Goal: Information Seeking & Learning: Learn about a topic

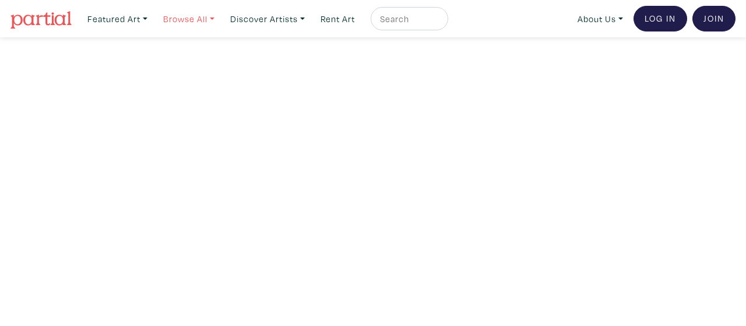
click at [153, 17] on link "Browse All" at bounding box center [117, 19] width 71 height 24
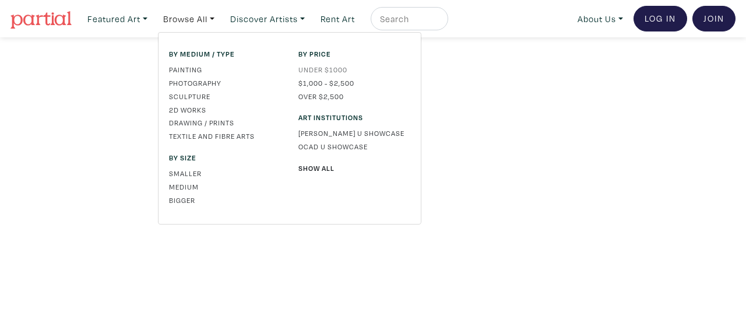
click at [320, 70] on link "Under $1000" at bounding box center [355, 69] width 112 height 10
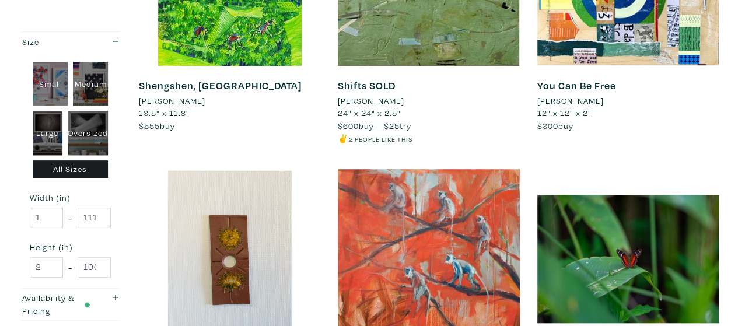
scroll to position [374, 0]
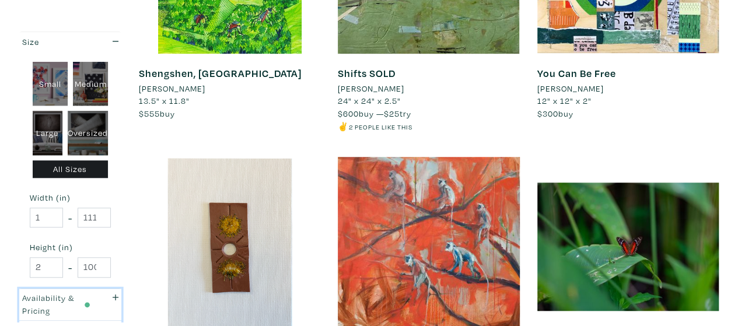
click at [78, 300] on div "Availability & Pricing" at bounding box center [56, 304] width 68 height 25
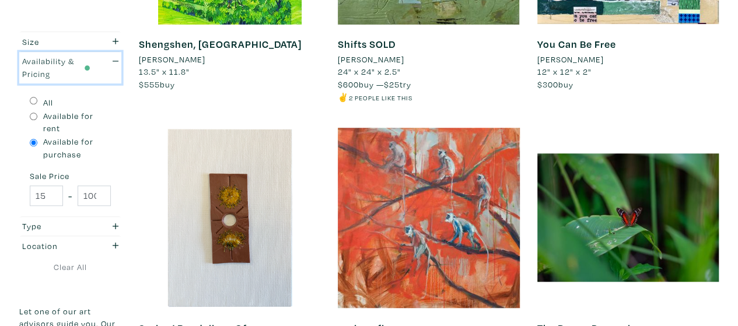
scroll to position [404, 0]
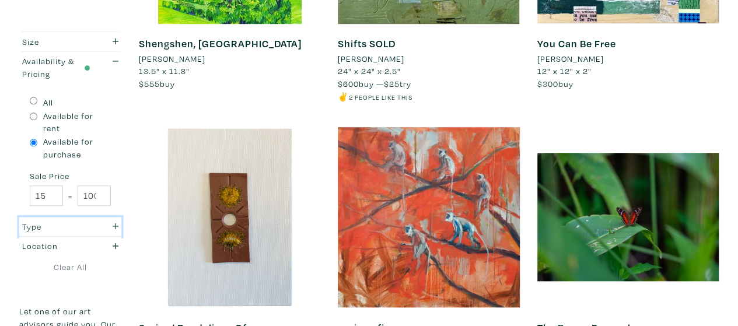
click at [62, 221] on div "Type" at bounding box center [56, 226] width 68 height 13
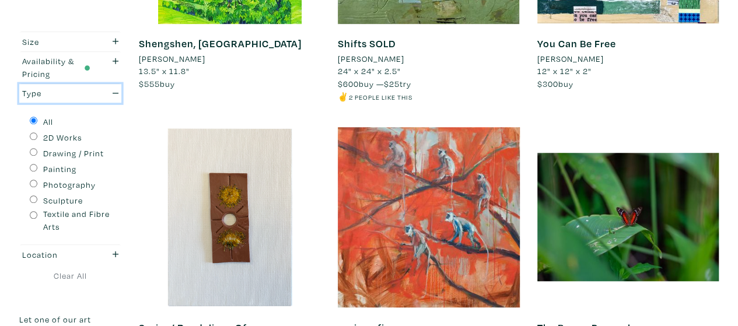
scroll to position [428, 0]
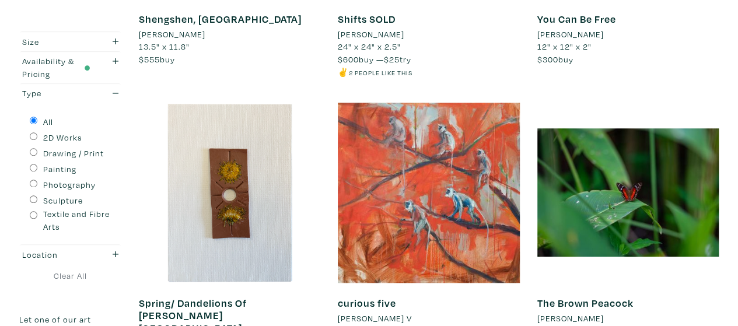
click at [64, 172] on label "Painting" at bounding box center [59, 169] width 33 height 13
click at [37, 171] on input "Painting" at bounding box center [34, 168] width 8 height 8
radio input "true"
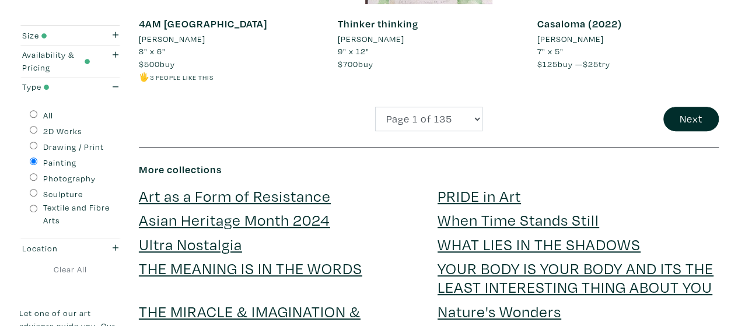
scroll to position [2424, 0]
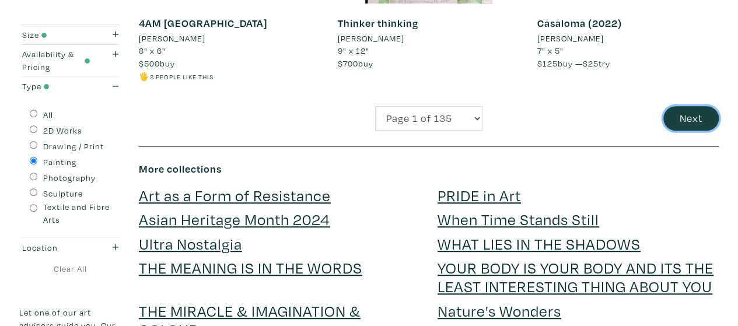
click at [665, 106] on button "Next" at bounding box center [690, 118] width 55 height 25
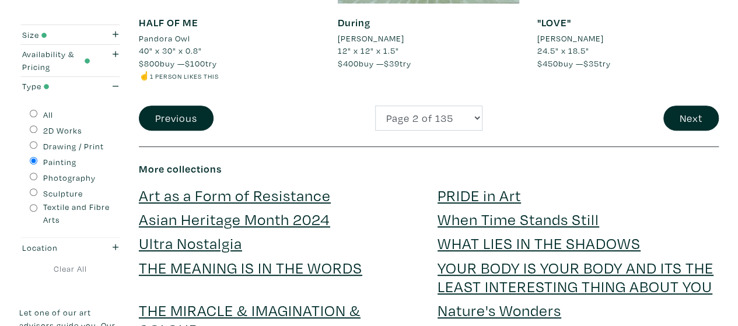
scroll to position [2400, 0]
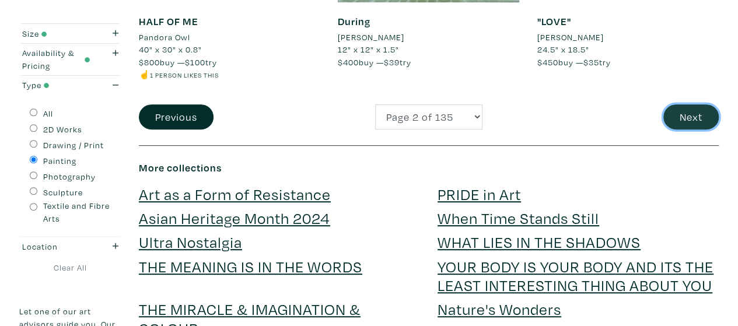
click at [676, 125] on button "Next" at bounding box center [690, 116] width 55 height 25
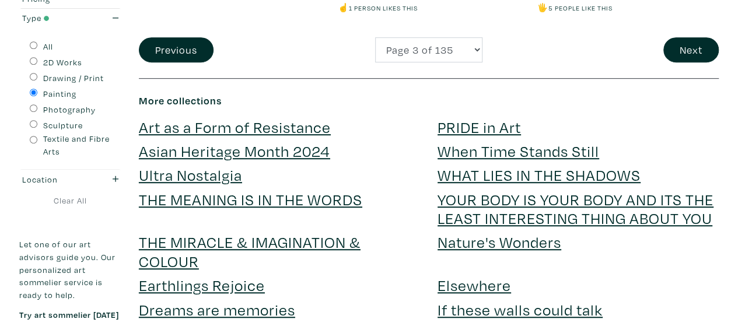
scroll to position [2468, 0]
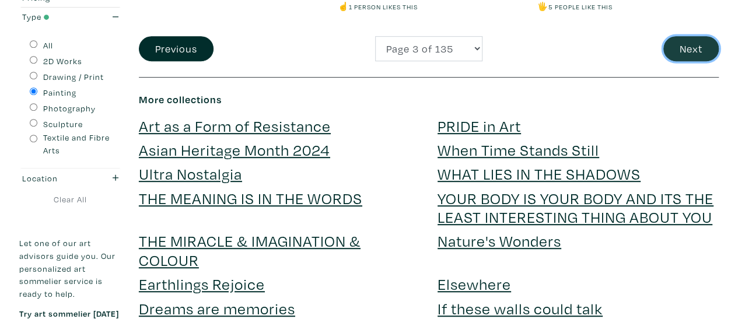
click at [695, 57] on button "Next" at bounding box center [690, 48] width 55 height 25
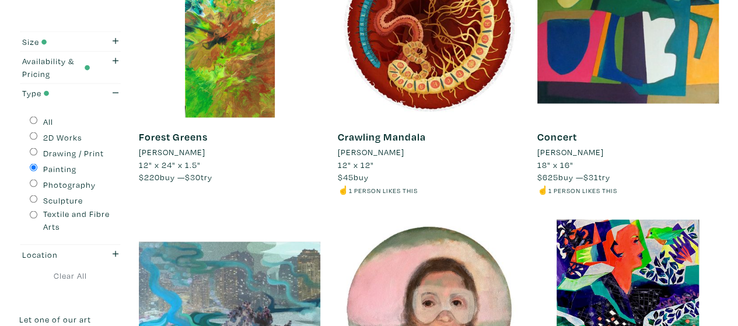
scroll to position [1139, 0]
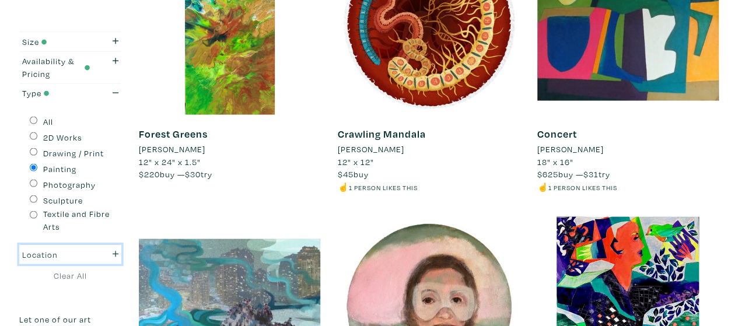
click at [86, 258] on div "Location" at bounding box center [56, 254] width 68 height 13
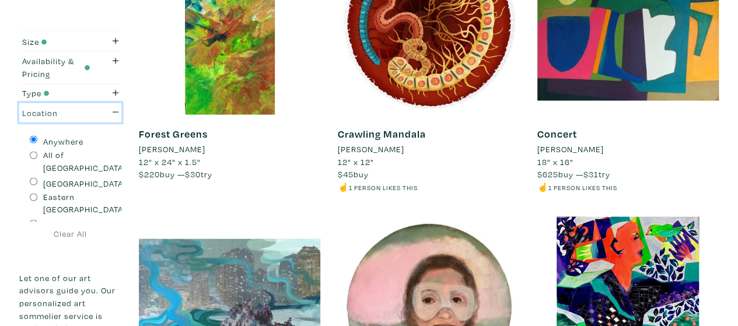
scroll to position [1178, 0]
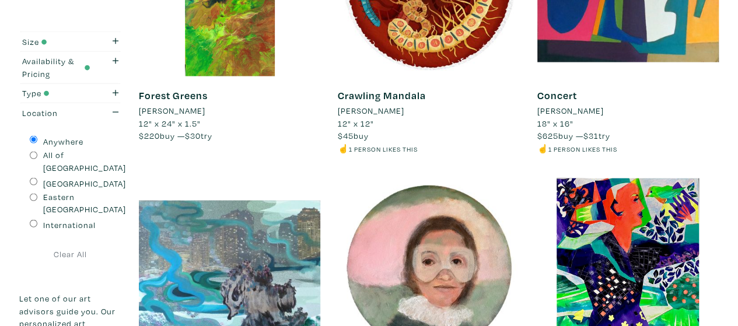
click at [51, 158] on label "All of [GEOGRAPHIC_DATA]" at bounding box center [84, 161] width 83 height 25
click at [37, 158] on input "All of [GEOGRAPHIC_DATA]" at bounding box center [34, 156] width 8 height 8
radio input "true"
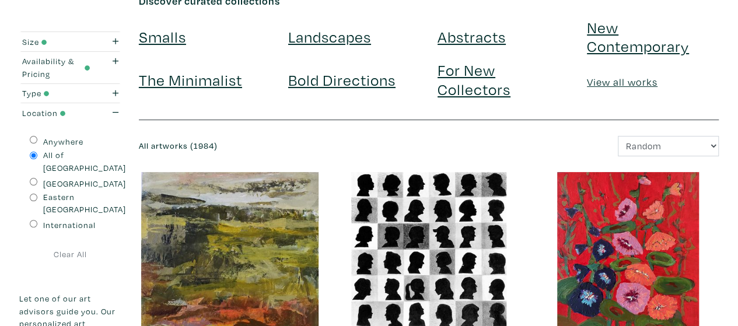
scroll to position [75, 0]
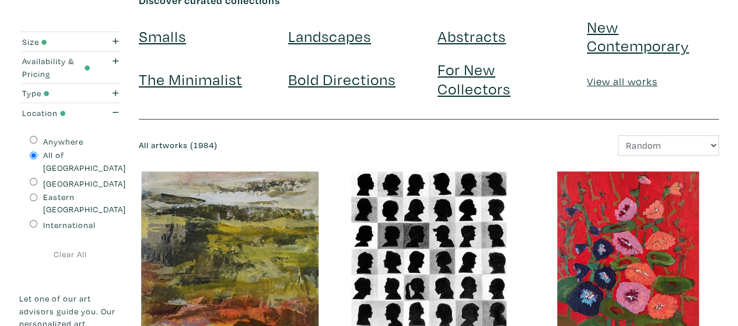
click at [469, 74] on link "For New Collectors" at bounding box center [473, 78] width 73 height 39
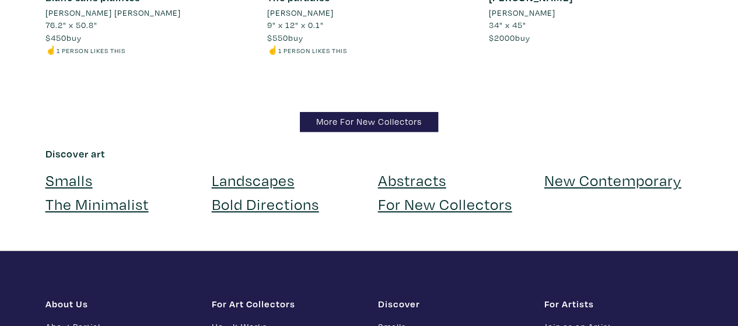
scroll to position [11488, 0]
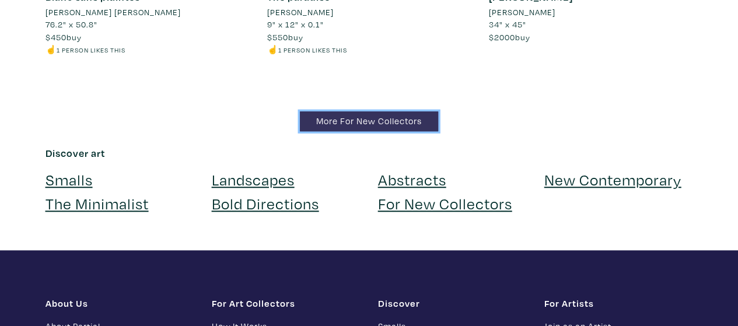
click at [388, 111] on link "More For New Collectors" at bounding box center [369, 121] width 138 height 20
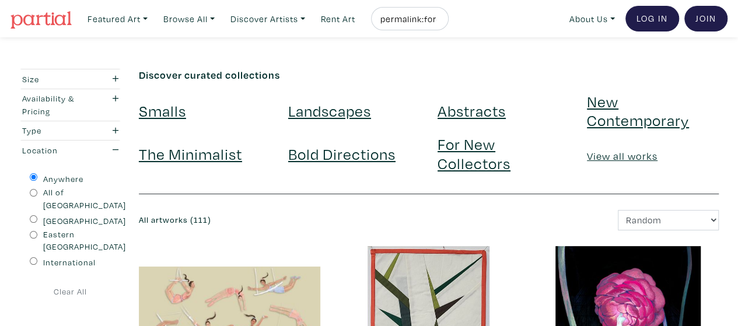
click at [26, 10] on link at bounding box center [40, 18] width 61 height 27
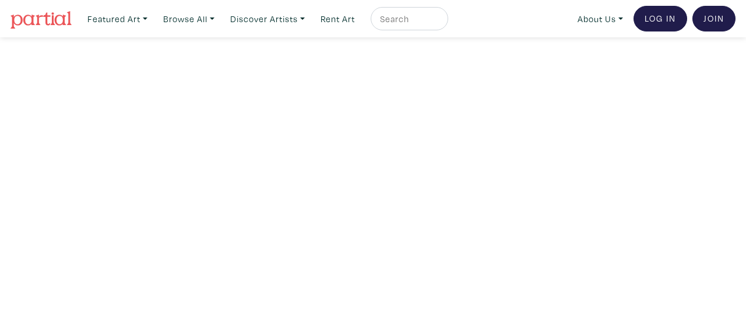
click at [50, 23] on img at bounding box center [40, 19] width 61 height 17
click at [153, 17] on link "Browse All" at bounding box center [117, 19] width 71 height 24
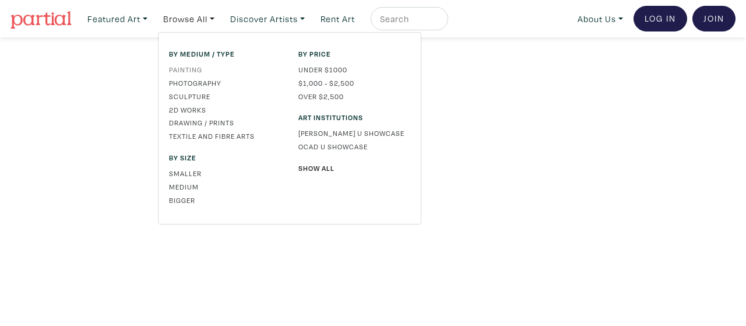
click at [194, 67] on link "Painting" at bounding box center [225, 69] width 112 height 10
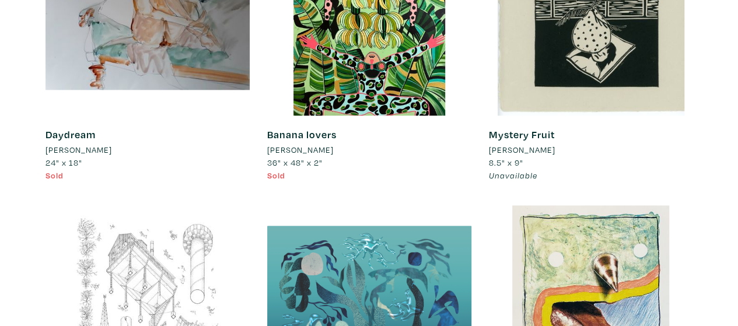
scroll to position [555, 0]
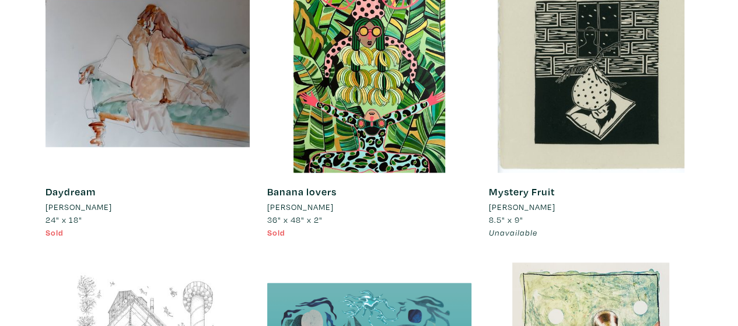
click at [73, 246] on div "Daydream Barb Symons 24" x 18" Sold #lifedrawing done from model in studio" at bounding box center [147, 212] width 204 height 79
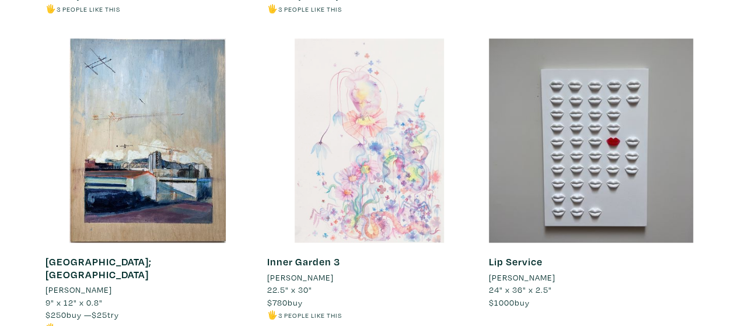
scroll to position [2635, 0]
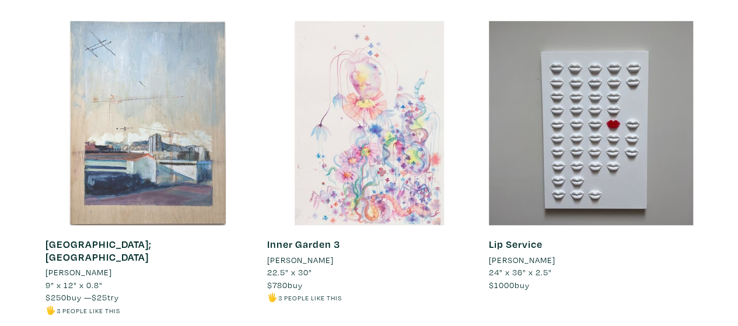
click at [126, 223] on div at bounding box center [147, 123] width 204 height 204
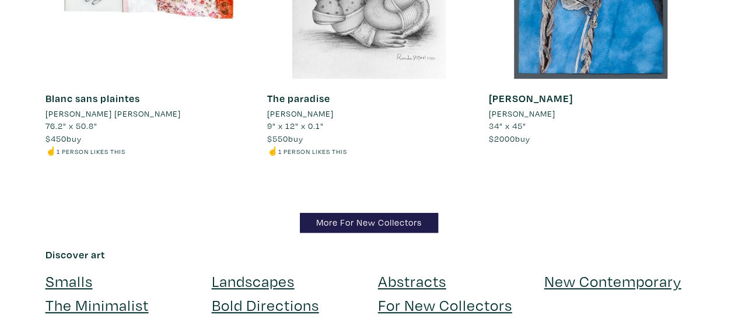
scroll to position [11394, 0]
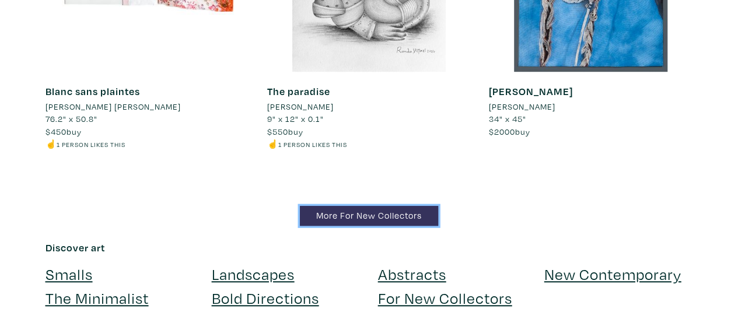
click at [427, 206] on link "More For New Collectors" at bounding box center [369, 216] width 138 height 20
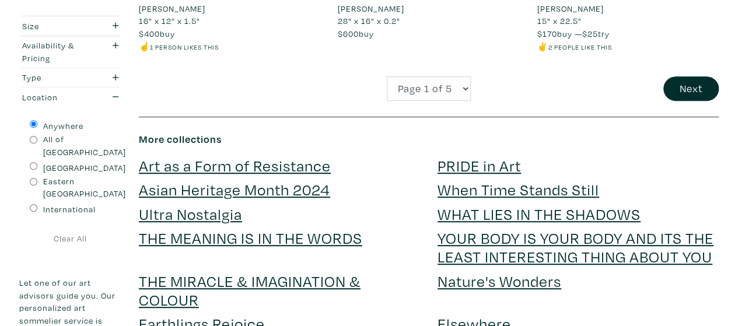
scroll to position [2454, 0]
click at [693, 96] on button "Next" at bounding box center [690, 88] width 55 height 25
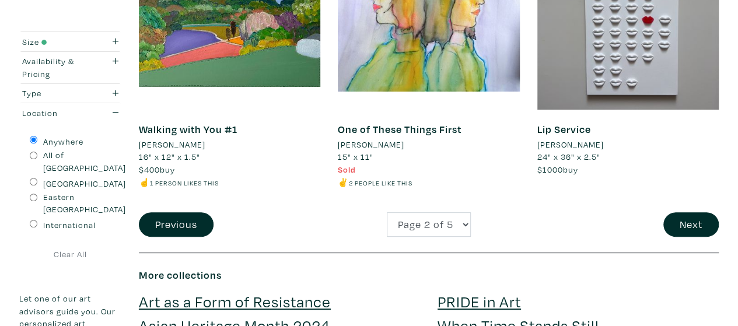
scroll to position [2319, 0]
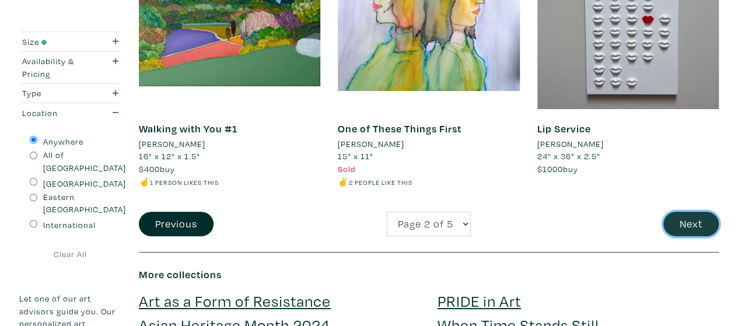
click at [695, 228] on button "Next" at bounding box center [690, 224] width 55 height 25
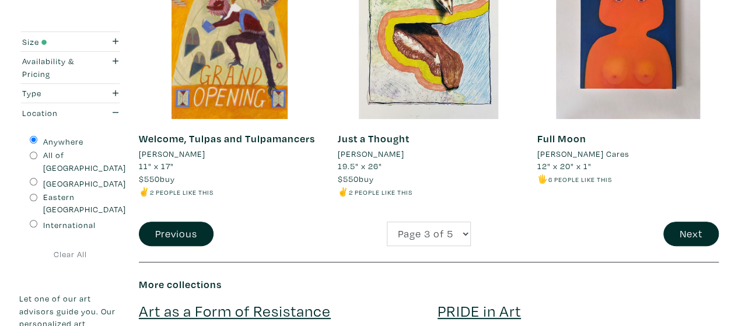
scroll to position [2314, 0]
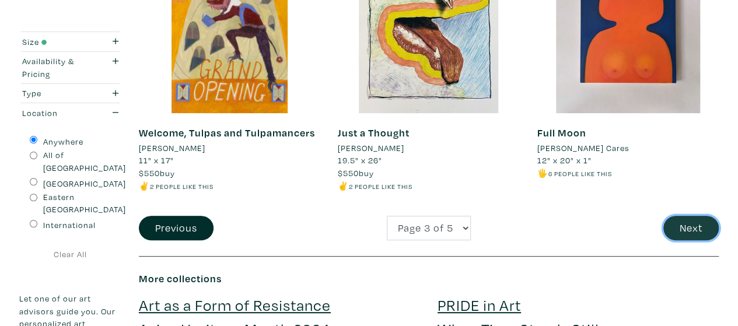
click at [688, 232] on button "Next" at bounding box center [690, 228] width 55 height 25
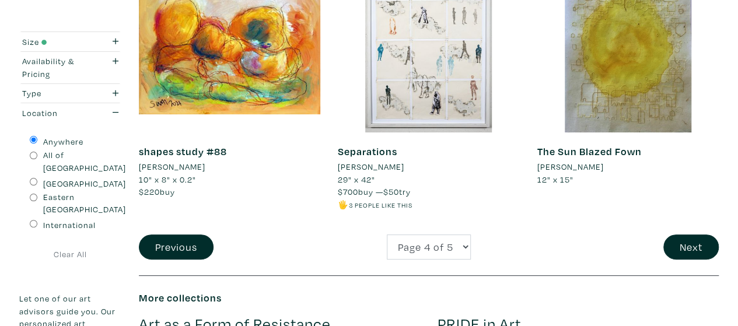
scroll to position [2280, 0]
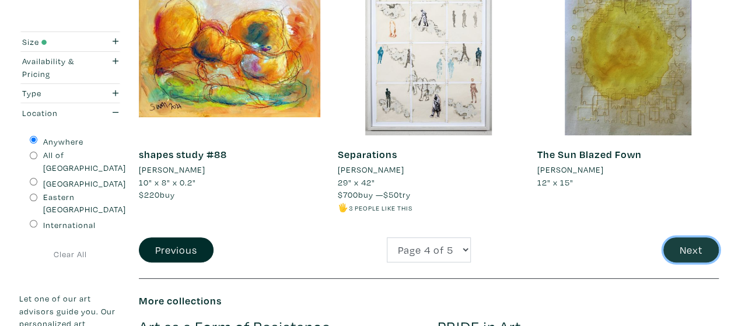
click at [681, 237] on button "Next" at bounding box center [690, 249] width 55 height 25
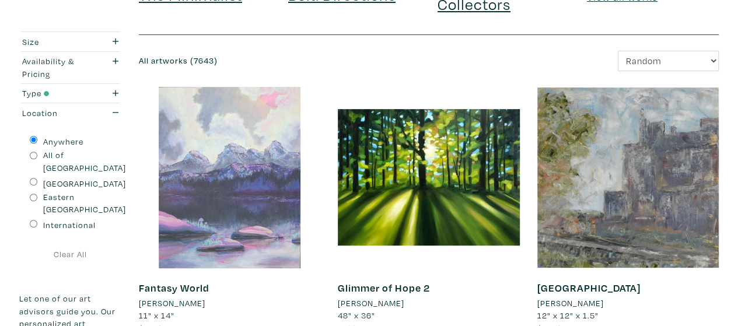
scroll to position [164, 0]
